Goal: Task Accomplishment & Management: Use online tool/utility

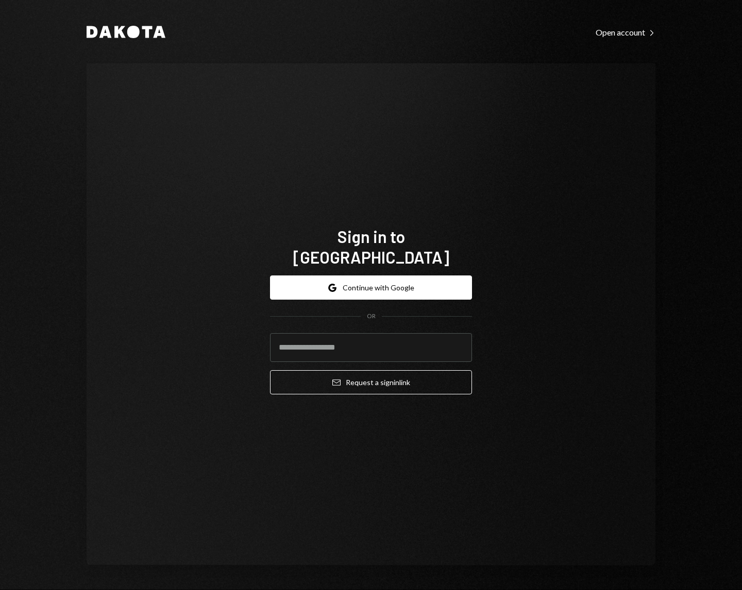
click at [415, 281] on button "Google Continue with Google" at bounding box center [371, 288] width 202 height 24
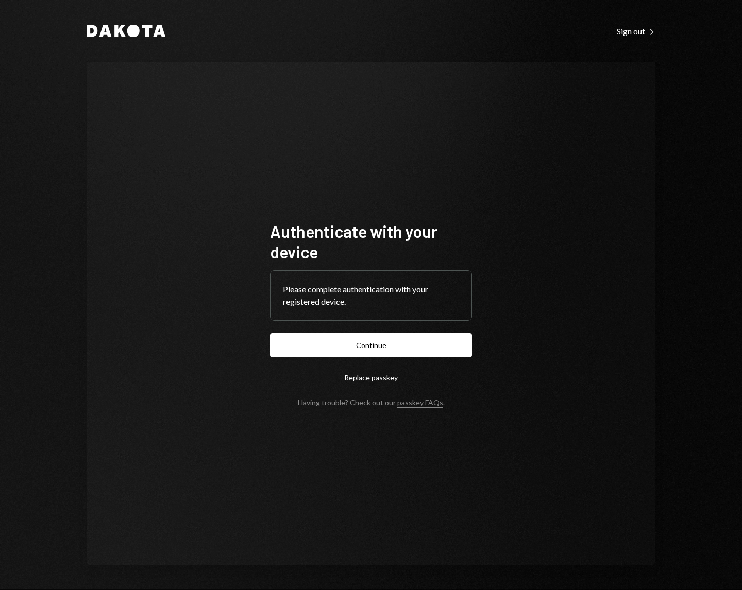
click at [270, 333] on button "Continue" at bounding box center [371, 345] width 202 height 24
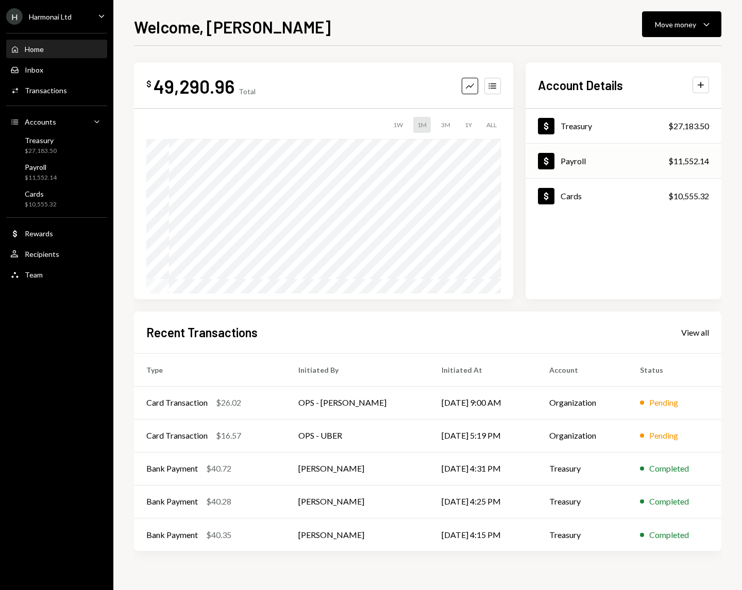
click at [612, 164] on div "Dollar Payroll $11,552.14" at bounding box center [623, 161] width 196 height 33
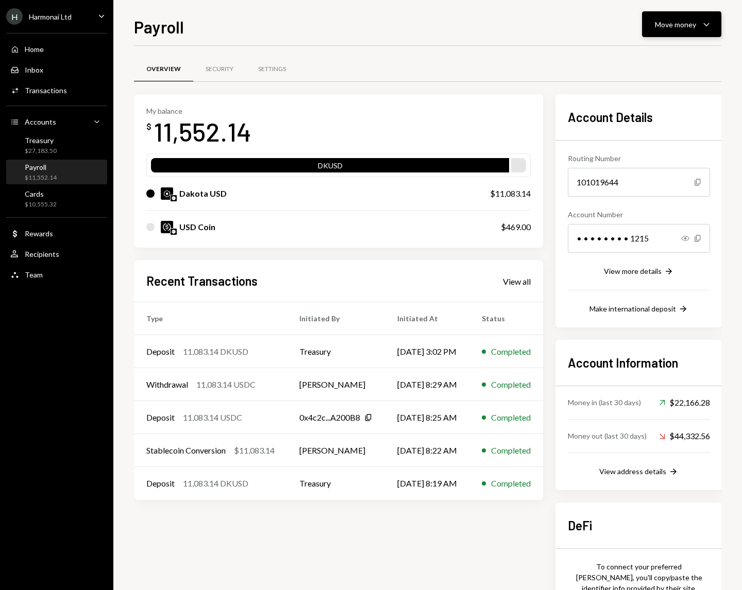
click at [702, 30] on button "Move money Caret Down" at bounding box center [681, 24] width 79 height 26
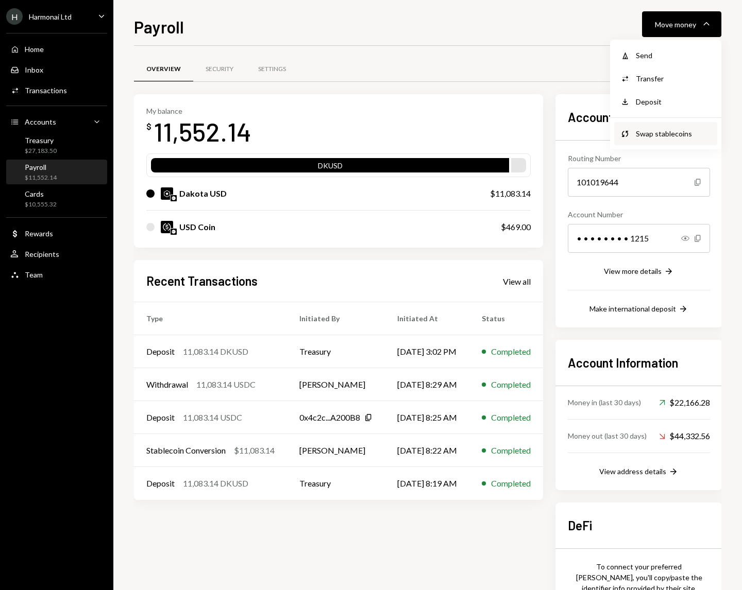
click at [655, 132] on div "Swap stablecoins" at bounding box center [673, 133] width 75 height 11
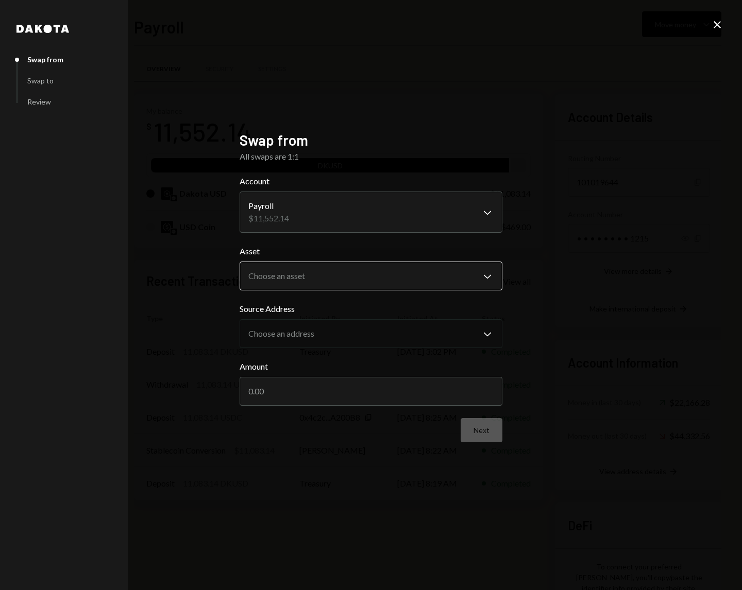
click at [486, 273] on body "H Harmonai Ltd Caret Down Home Home Inbox Inbox Activities Transactions Account…" at bounding box center [371, 295] width 742 height 590
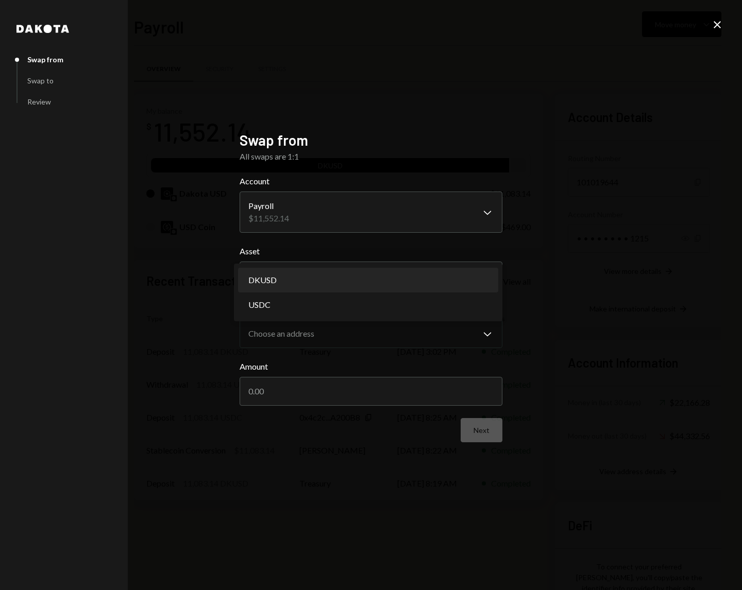
select select "*****"
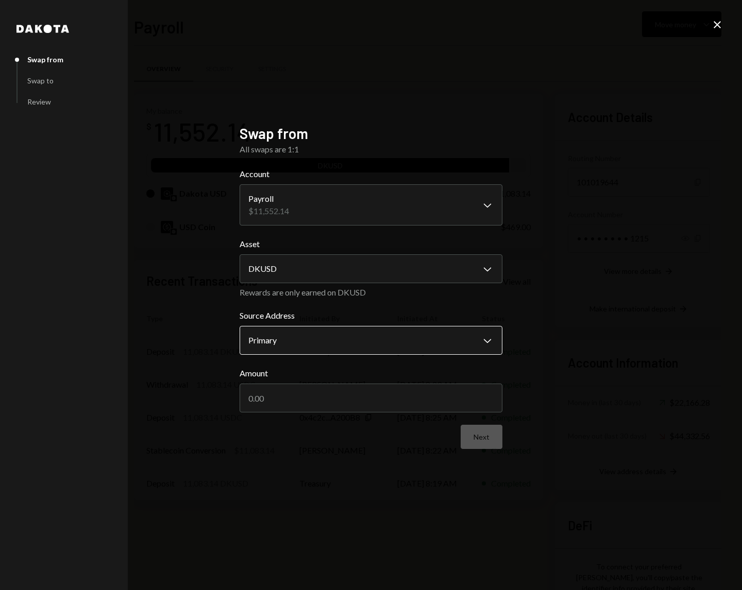
click at [442, 336] on body "H Harmonai Ltd Caret Down Home Home Inbox Inbox Activities Transactions Account…" at bounding box center [371, 295] width 742 height 590
click at [575, 345] on div "**********" at bounding box center [371, 295] width 742 height 590
drag, startPoint x: 303, startPoint y: 395, endPoint x: 135, endPoint y: 351, distance: 173.6
click at [135, 351] on div "**********" at bounding box center [371, 295] width 742 height 590
type input "11083.14"
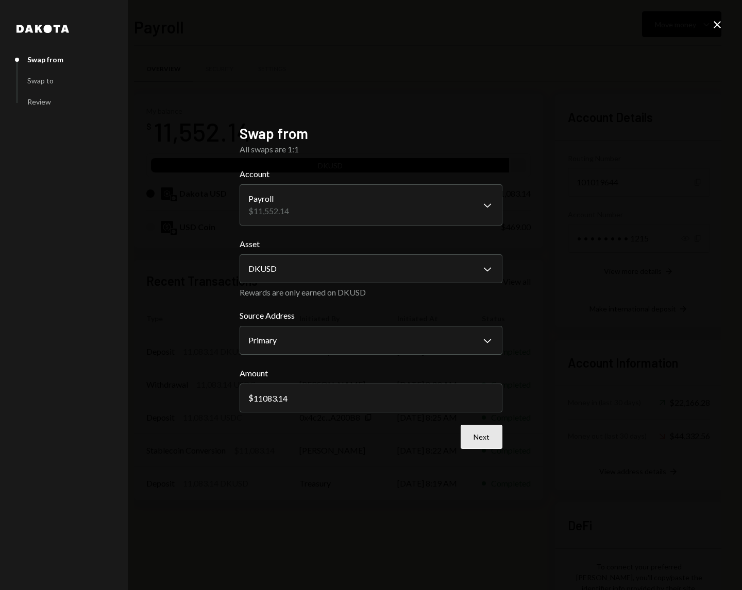
click at [485, 440] on button "Next" at bounding box center [482, 437] width 42 height 24
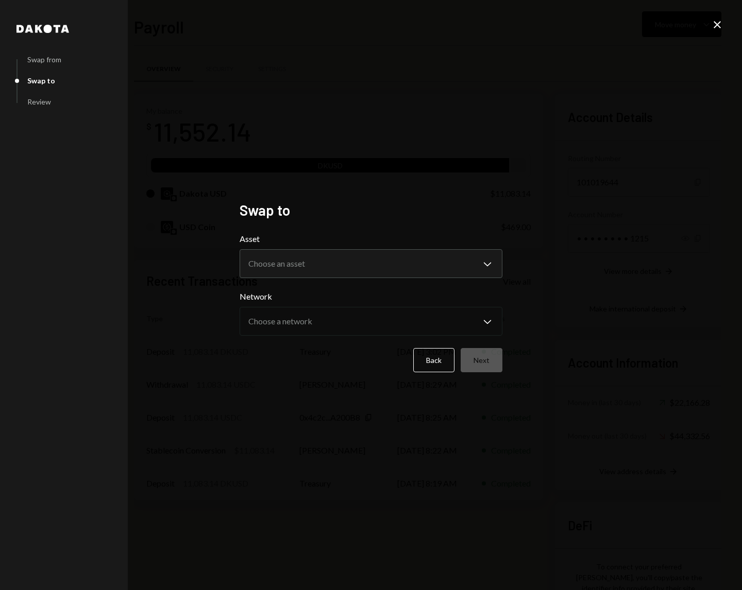
click at [473, 279] on form "**********" at bounding box center [371, 303] width 263 height 140
click at [484, 265] on body "H Harmonai Ltd Caret Down Home Home Inbox Inbox Activities Transactions Account…" at bounding box center [371, 295] width 742 height 590
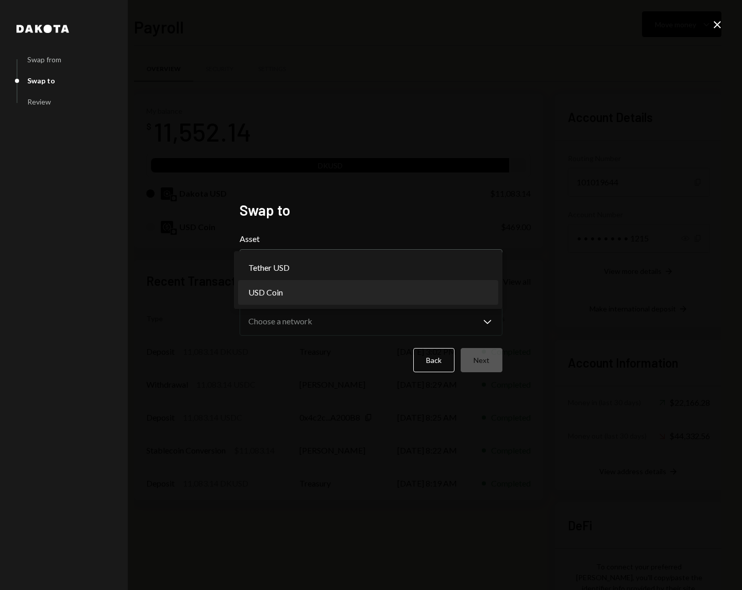
select select "****"
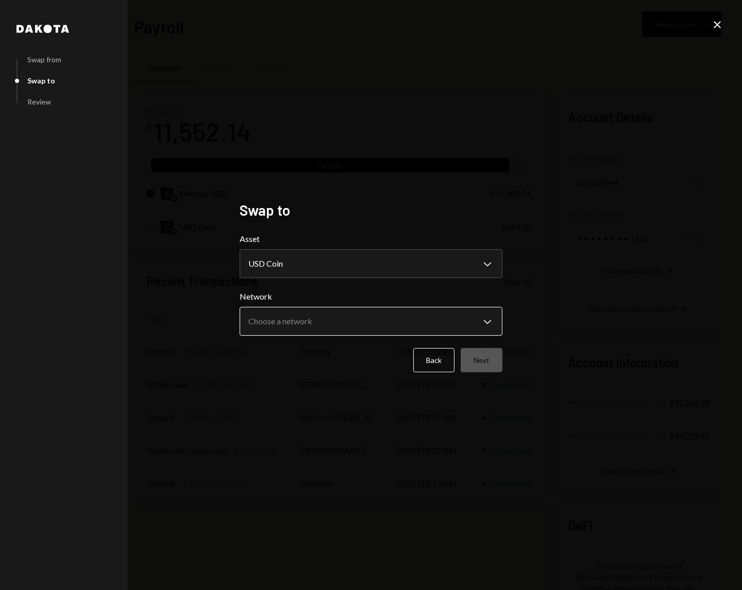
click at [464, 317] on body "H Harmonai Ltd Caret Down Home Home Inbox Inbox Activities Transactions Account…" at bounding box center [371, 295] width 742 height 590
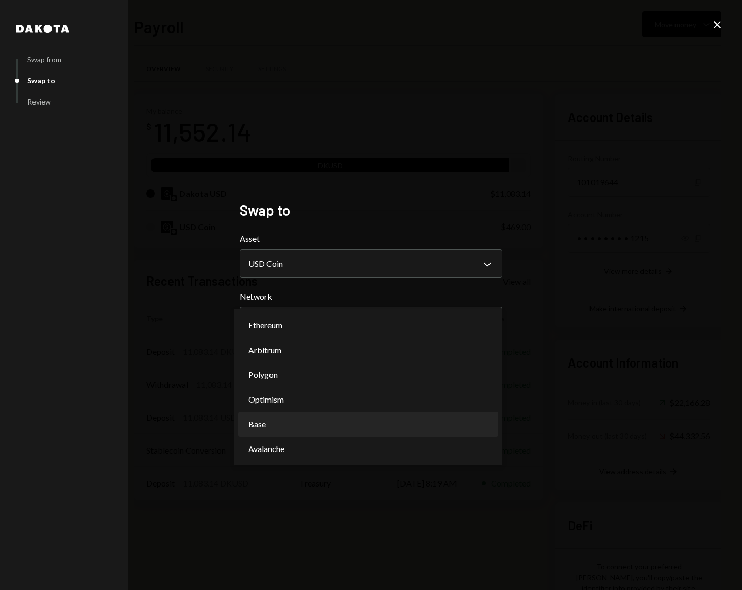
select select "**********"
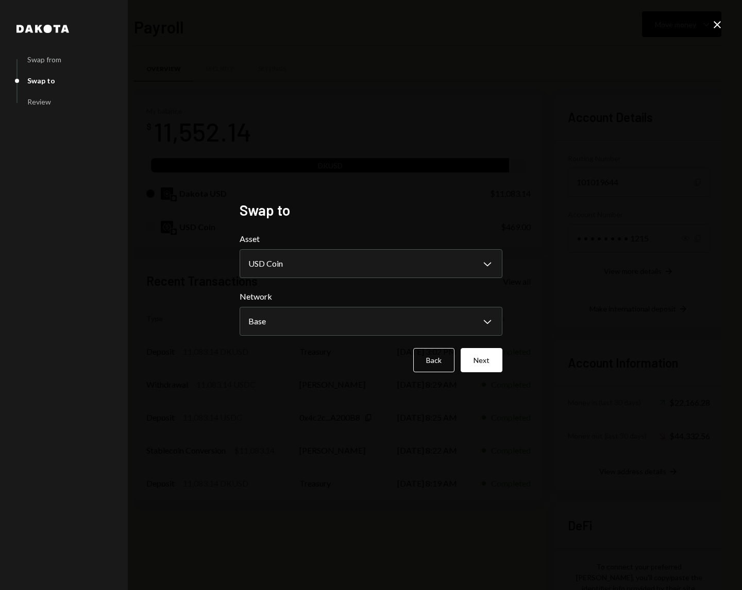
click at [468, 431] on div "**********" at bounding box center [371, 295] width 742 height 590
click at [485, 364] on button "Next" at bounding box center [482, 360] width 42 height 24
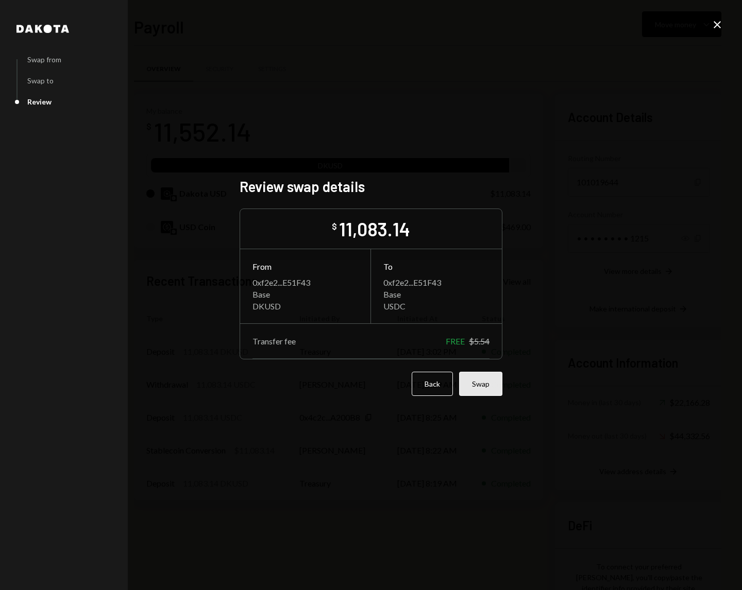
click at [480, 385] on button "Swap" at bounding box center [480, 384] width 43 height 24
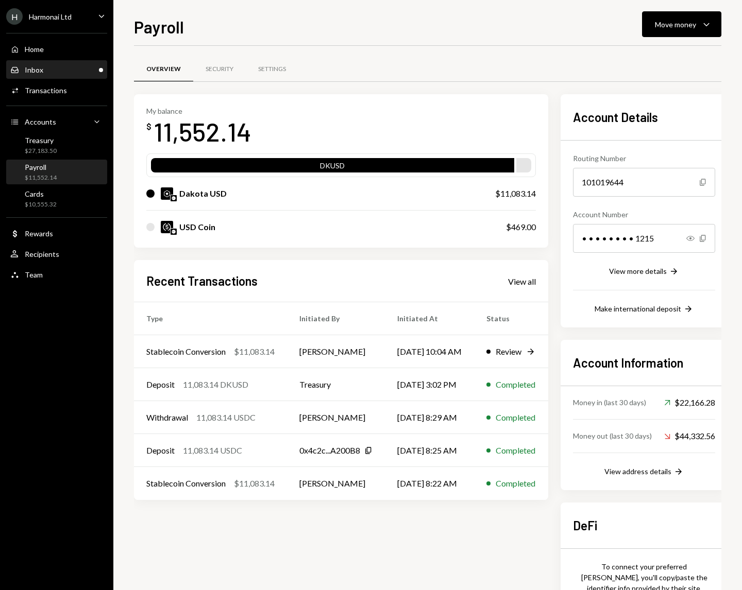
click at [55, 74] on div "Inbox Inbox" at bounding box center [56, 70] width 93 height 18
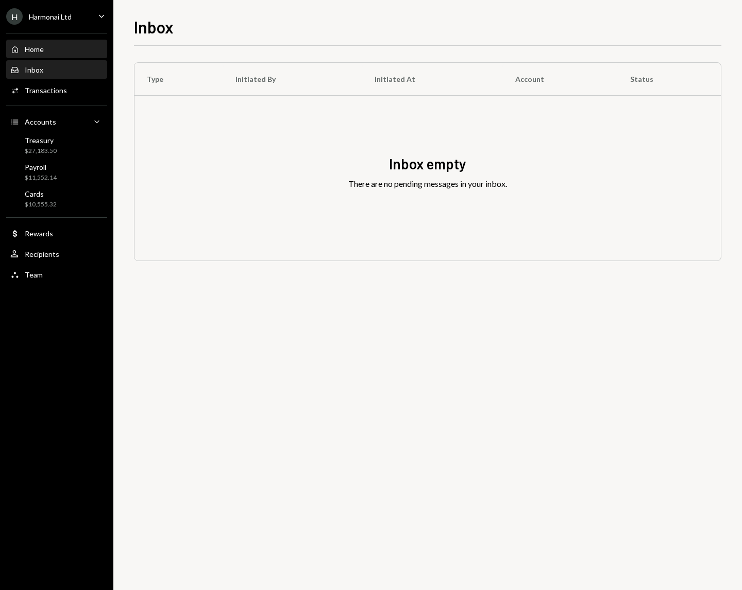
click at [54, 55] on div "Home Home" at bounding box center [56, 50] width 93 height 18
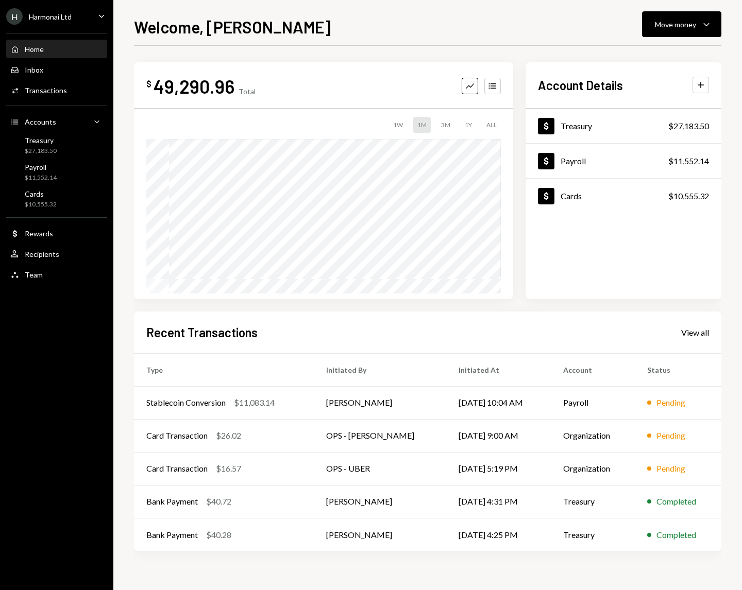
click at [37, 49] on div "Home" at bounding box center [34, 49] width 19 height 9
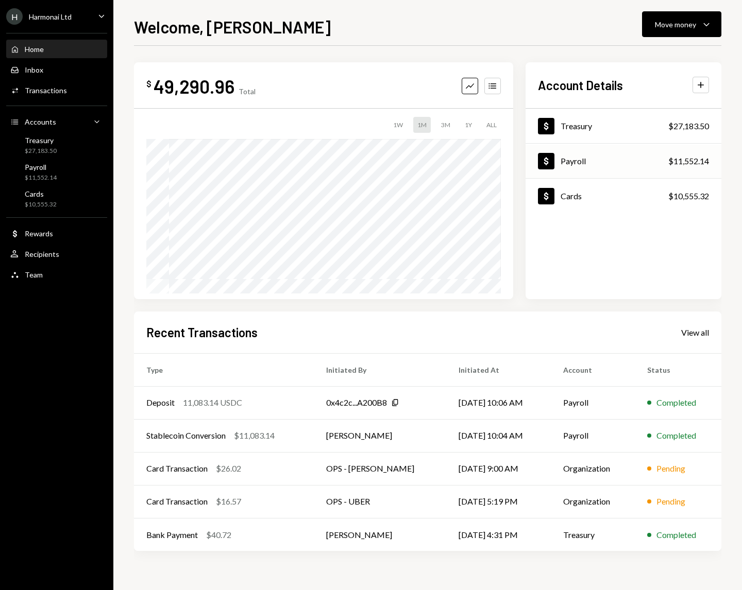
click at [672, 160] on div "$11,552.14" at bounding box center [688, 161] width 41 height 12
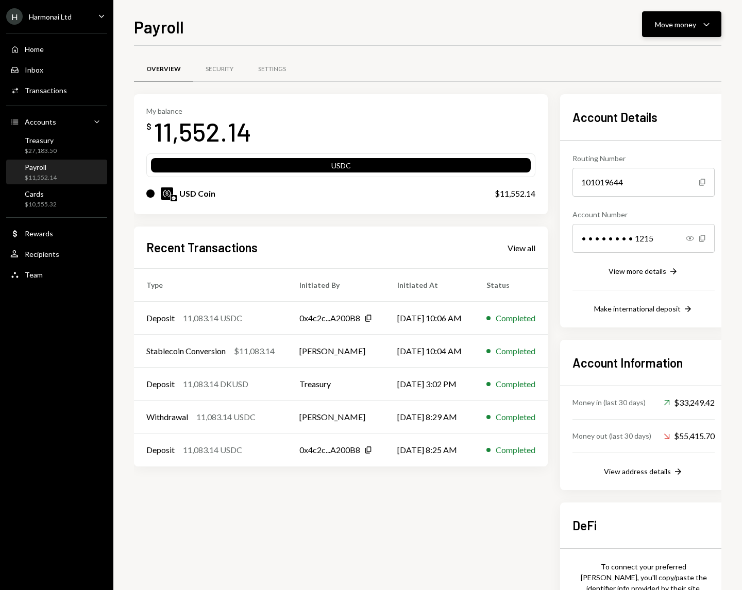
click at [704, 27] on icon "Caret Down" at bounding box center [706, 24] width 12 height 12
click at [643, 59] on div "Send" at bounding box center [673, 55] width 75 height 11
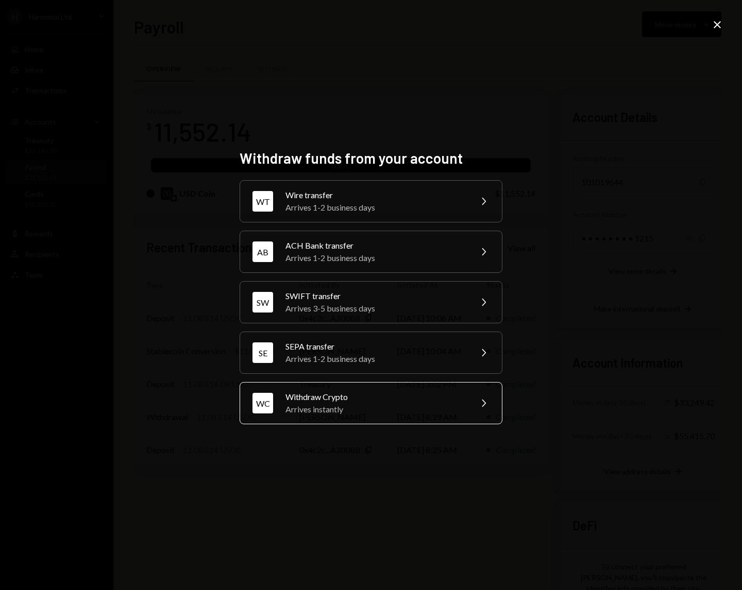
click at [398, 406] on div "Arrives instantly" at bounding box center [374, 409] width 179 height 12
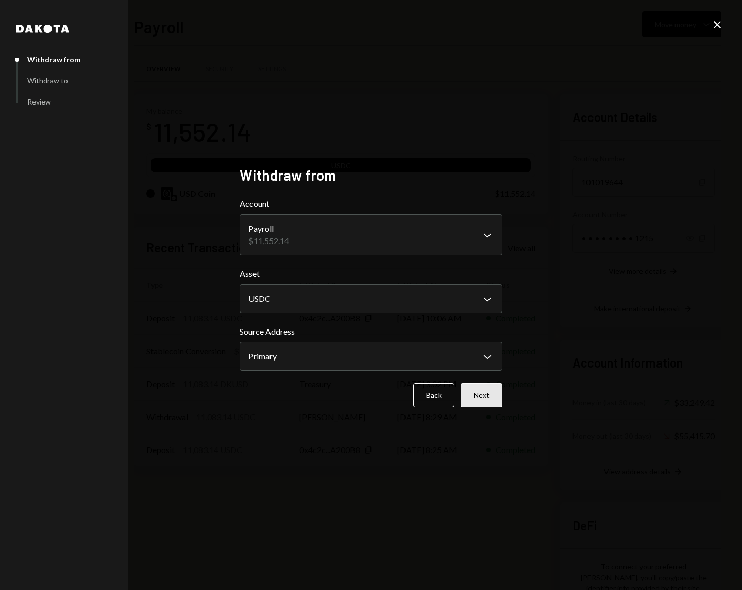
click at [493, 398] on button "Next" at bounding box center [482, 395] width 42 height 24
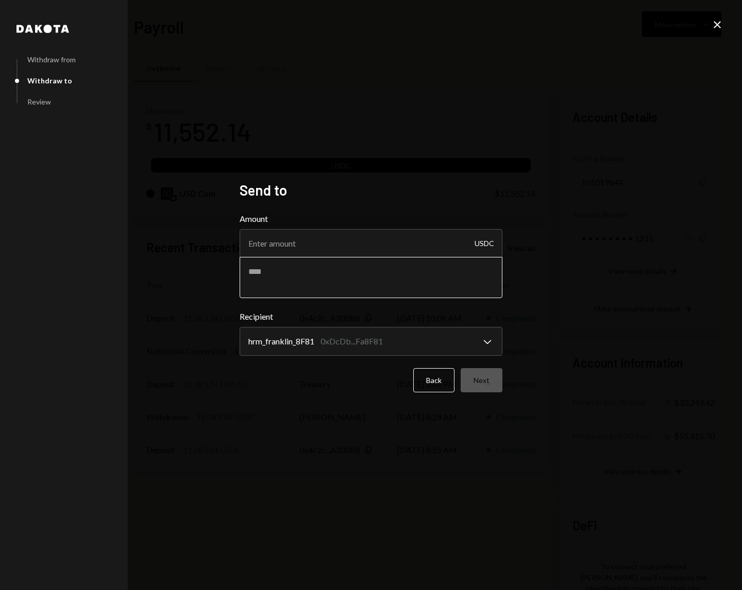
click at [302, 276] on textarea at bounding box center [371, 277] width 263 height 41
paste textarea "**********"
type textarea "**********"
click at [290, 243] on input "Amount" at bounding box center [371, 243] width 263 height 29
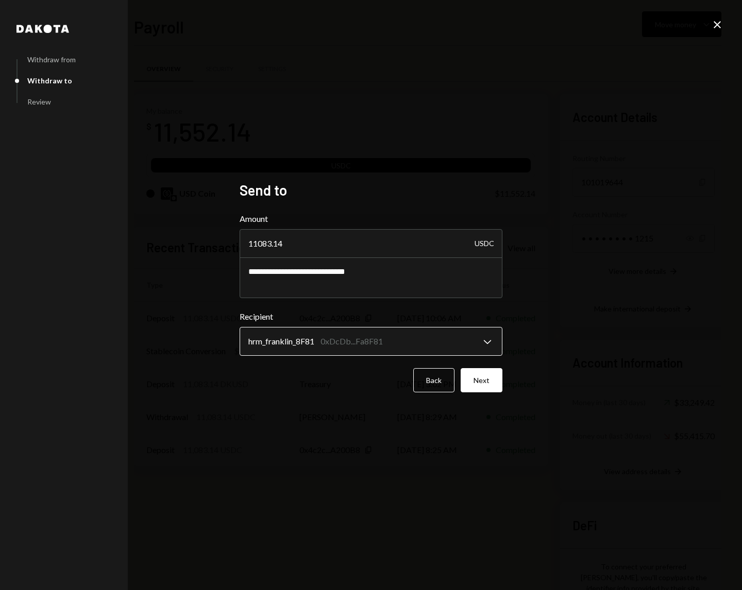
type input "11083.14"
click at [489, 346] on body "H Harmonai Ltd Caret Down Home Home Inbox Inbox Activities Transactions Account…" at bounding box center [371, 295] width 742 height 590
click at [528, 346] on div "**********" at bounding box center [371, 295] width 742 height 590
click at [485, 379] on button "Next" at bounding box center [482, 380] width 42 height 24
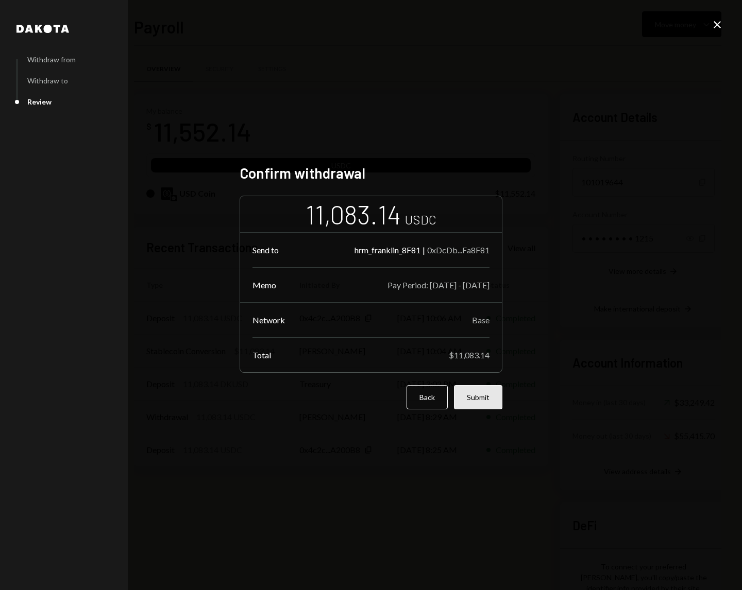
click at [477, 400] on button "Submit" at bounding box center [478, 397] width 48 height 24
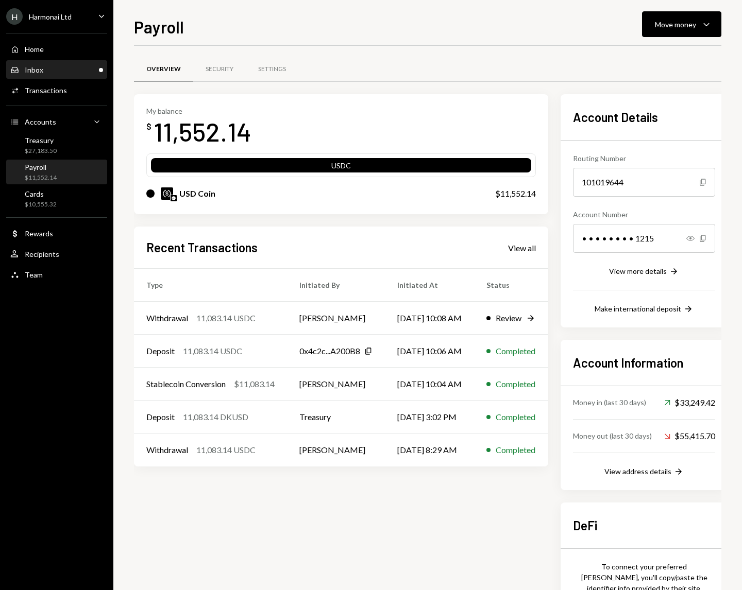
click at [86, 77] on div "Inbox Inbox" at bounding box center [56, 70] width 93 height 18
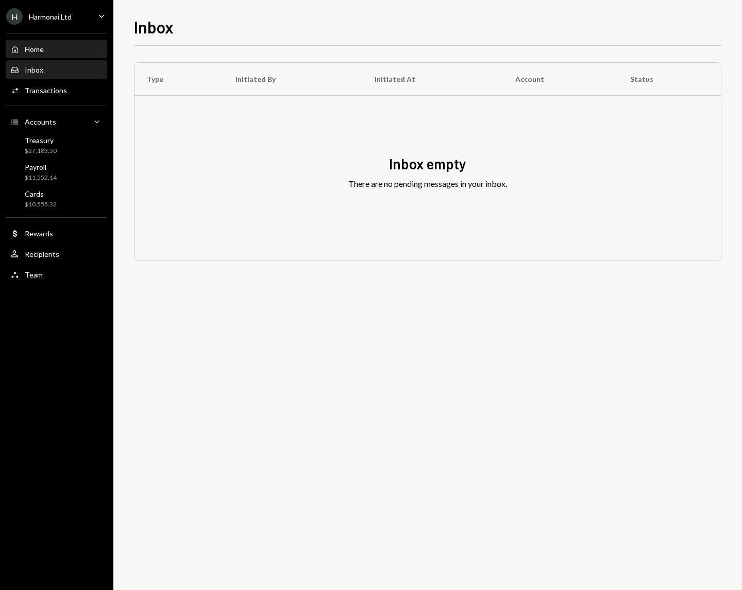
click at [61, 57] on div "Home Home" at bounding box center [56, 50] width 93 height 18
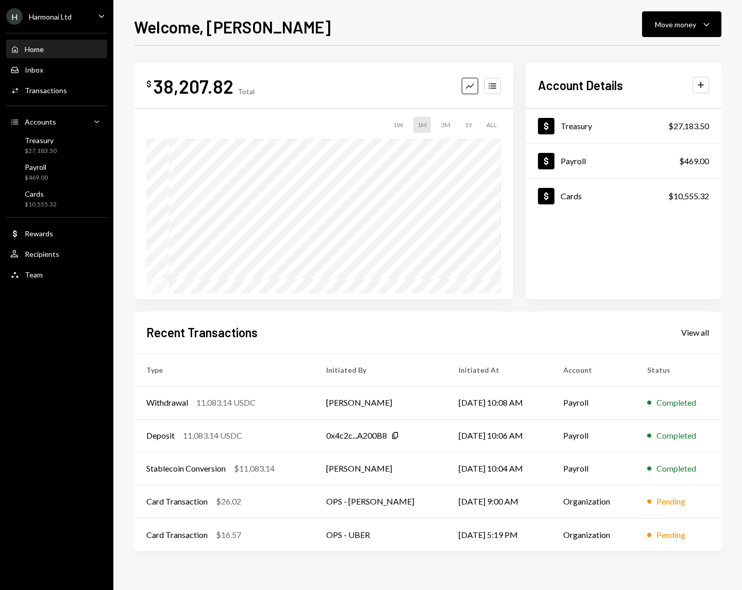
click at [518, 297] on div "$ 38,207.82 Total Graph Accounts 1W 1M 3M 1Y ALL Account Details Plus Dollar Tr…" at bounding box center [427, 180] width 587 height 237
click at [26, 49] on div "Home" at bounding box center [34, 49] width 19 height 9
click at [612, 25] on div "Welcome, Steve Move money Caret Down" at bounding box center [427, 25] width 587 height 23
click at [40, 46] on div "Home" at bounding box center [34, 49] width 19 height 9
click at [527, 24] on div "Welcome, Steve Move money Caret Down" at bounding box center [427, 25] width 587 height 23
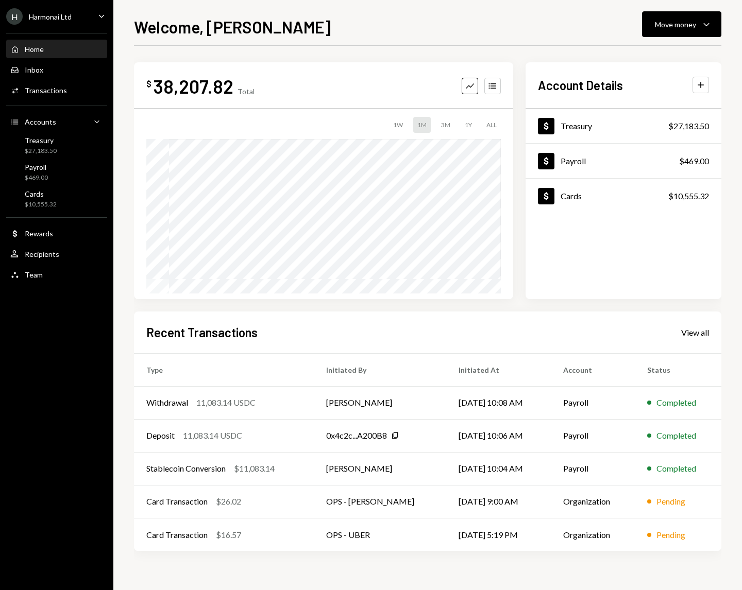
click at [527, 24] on div "Welcome, Steve Move money Caret Down" at bounding box center [427, 25] width 587 height 23
click at [523, 27] on div "Welcome, Steve Move money Caret Down" at bounding box center [427, 25] width 587 height 23
click at [365, 27] on div "Welcome, Steve Move money Caret Down" at bounding box center [427, 25] width 587 height 23
click at [355, 24] on div "Welcome, Steve Move money Caret Down" at bounding box center [427, 25] width 587 height 23
click at [97, 14] on icon "Caret Down" at bounding box center [101, 15] width 11 height 11
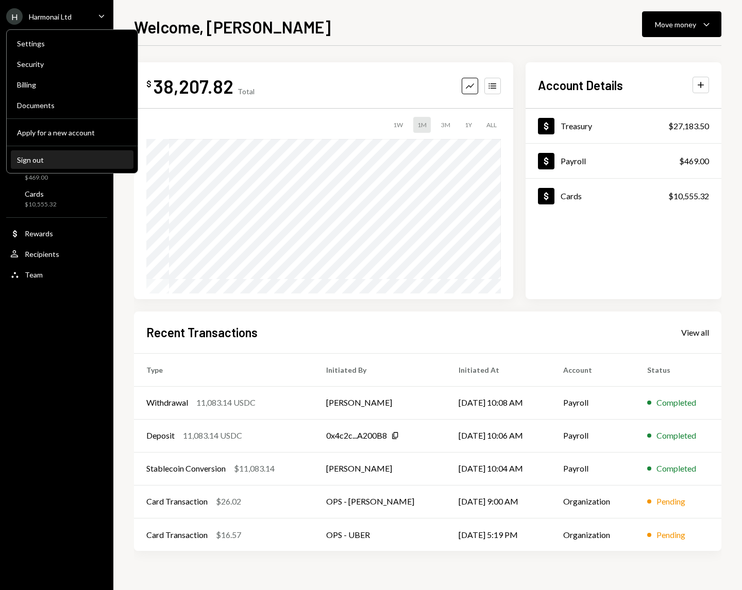
click at [94, 158] on div "Sign out" at bounding box center [72, 160] width 110 height 9
